Goal: Navigation & Orientation: Go to known website

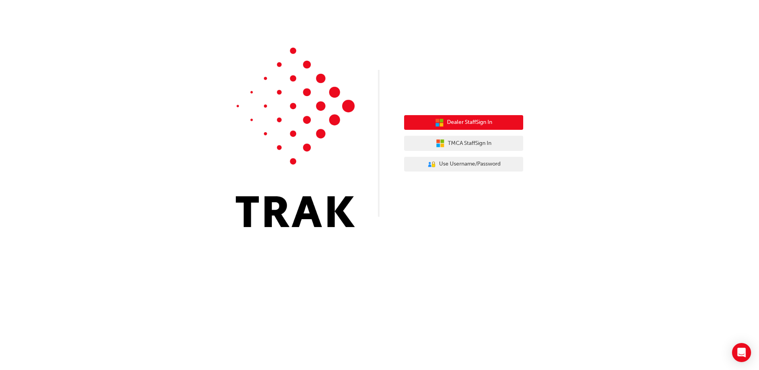
click at [495, 125] on button "Dealer Staff Sign In" at bounding box center [463, 122] width 119 height 15
